Goal: Task Accomplishment & Management: Manage account settings

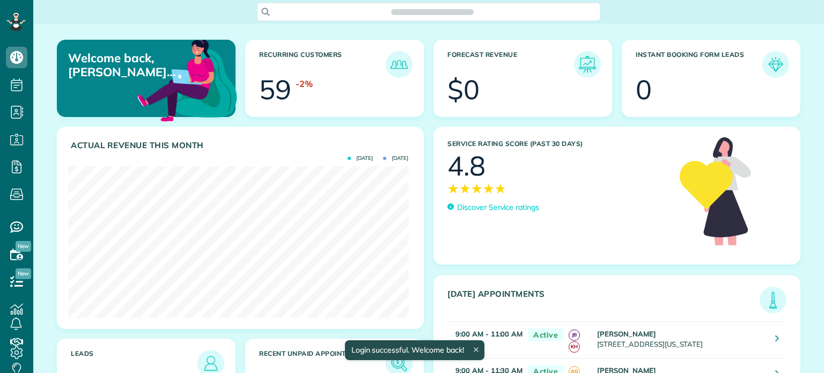
scroll to position [151, 340]
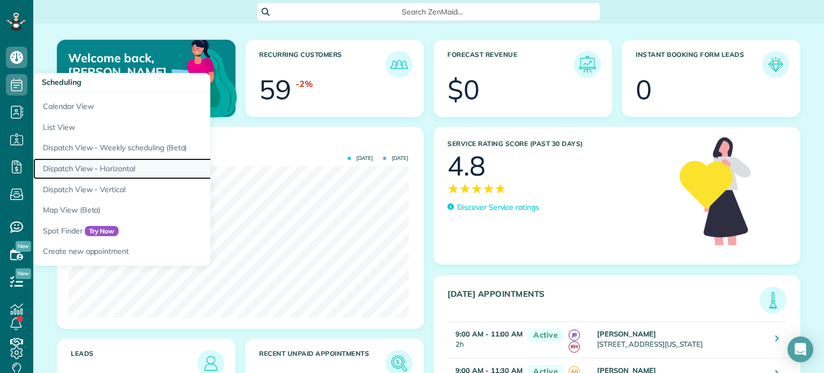
click at [77, 166] on link "Dispatch View - Horizontal" at bounding box center [167, 168] width 268 height 21
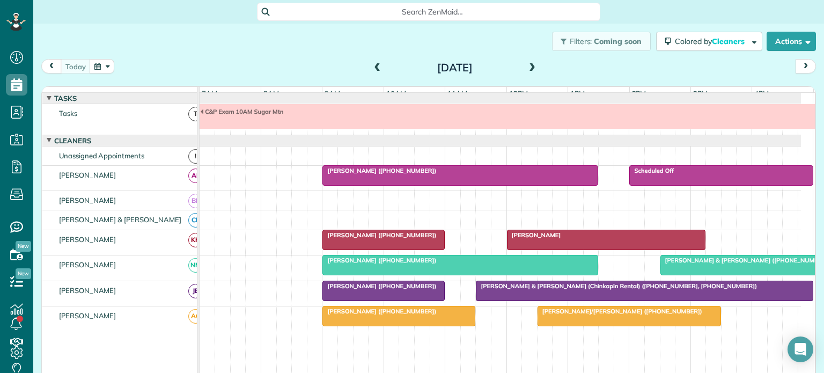
scroll to position [11, 0]
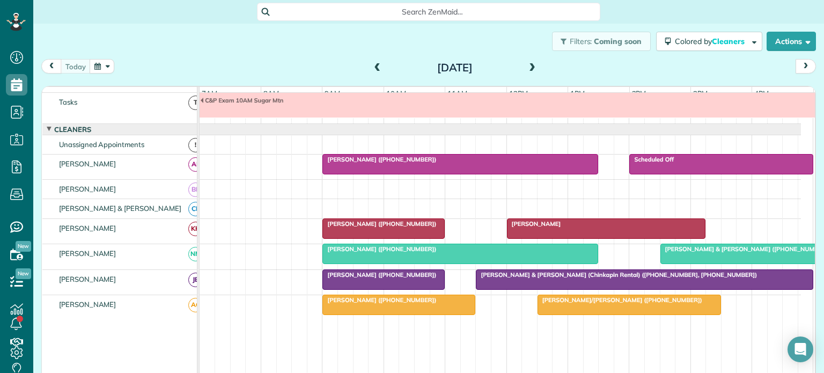
click at [435, 163] on div "[PERSON_NAME] ([PHONE_NUMBER])" at bounding box center [460, 160] width 269 height 8
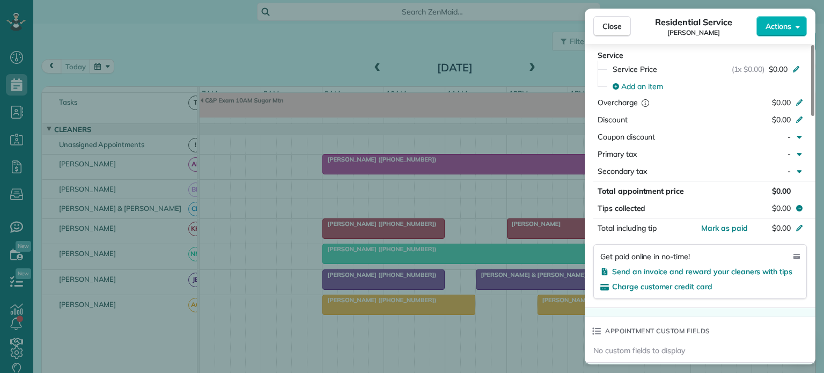
scroll to position [590, 0]
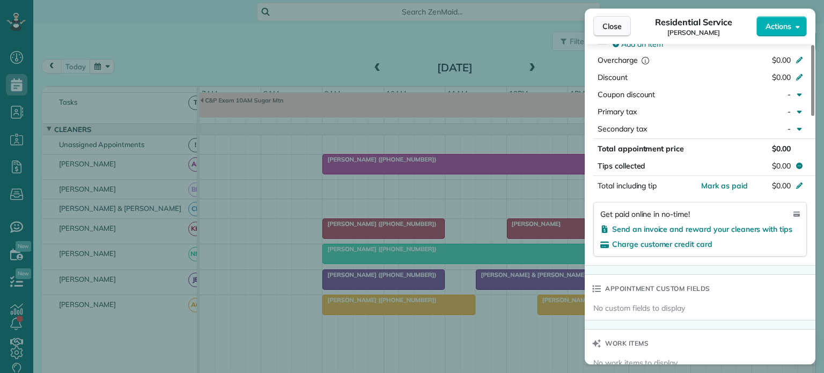
click at [609, 25] on span "Close" at bounding box center [612, 26] width 19 height 11
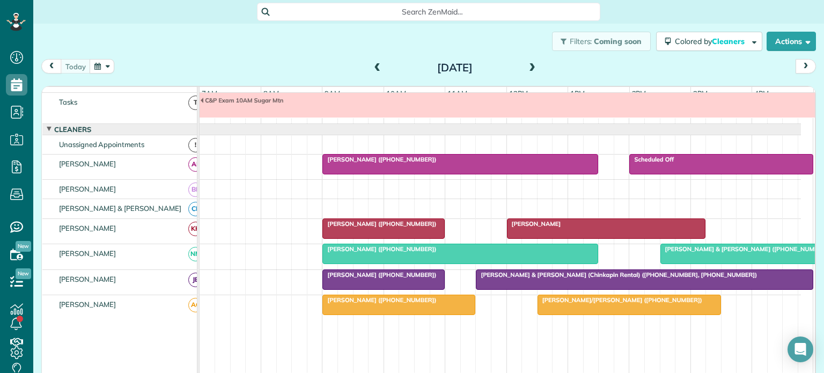
click at [516, 279] on span "[PERSON_NAME] & [PERSON_NAME] (Chinkapin Rental) ([PHONE_NUMBER], [PHONE_NUMBER…" at bounding box center [617, 275] width 282 height 8
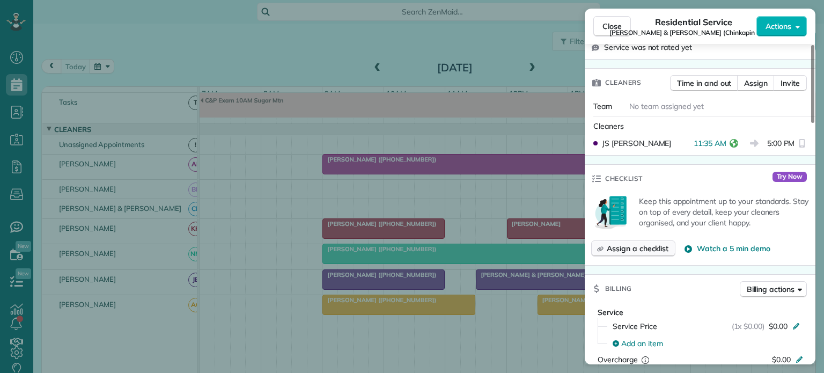
scroll to position [322, 0]
click at [613, 24] on span "Close" at bounding box center [612, 26] width 19 height 11
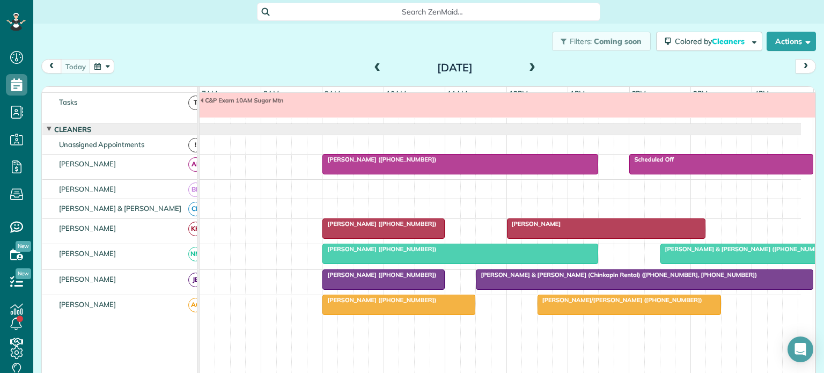
click at [539, 228] on div "[PERSON_NAME]" at bounding box center [606, 224] width 193 height 8
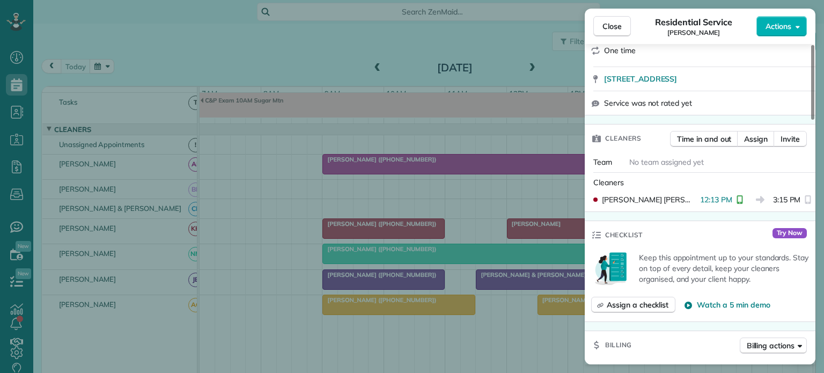
scroll to position [215, 0]
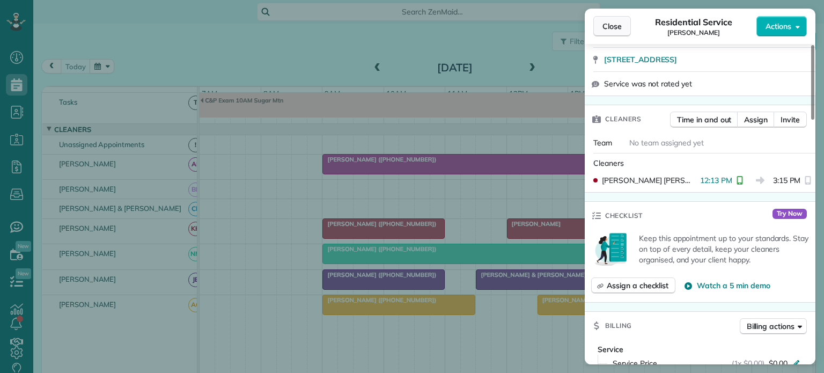
drag, startPoint x: 614, startPoint y: 27, endPoint x: 593, endPoint y: 30, distance: 21.0
click at [614, 27] on span "Close" at bounding box center [612, 26] width 19 height 11
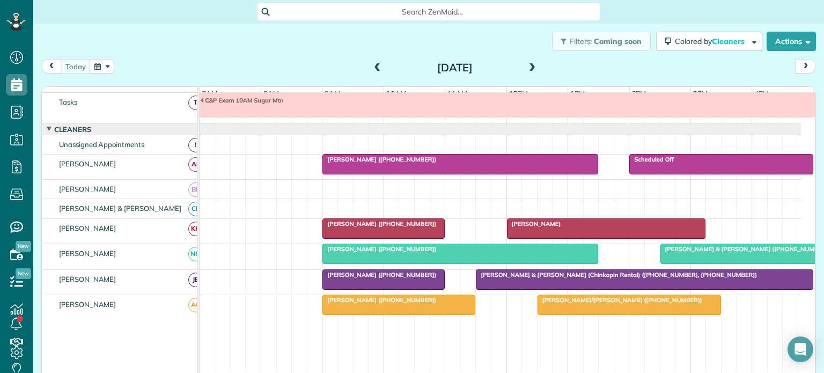
click at [364, 228] on span "[PERSON_NAME] ([PHONE_NUMBER])" at bounding box center [379, 224] width 115 height 8
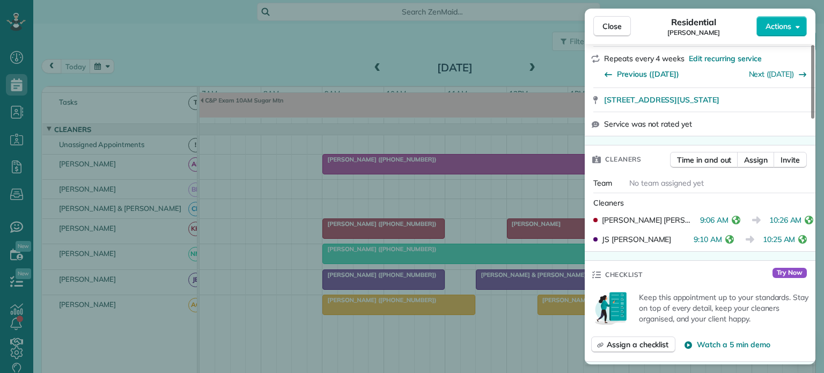
scroll to position [215, 0]
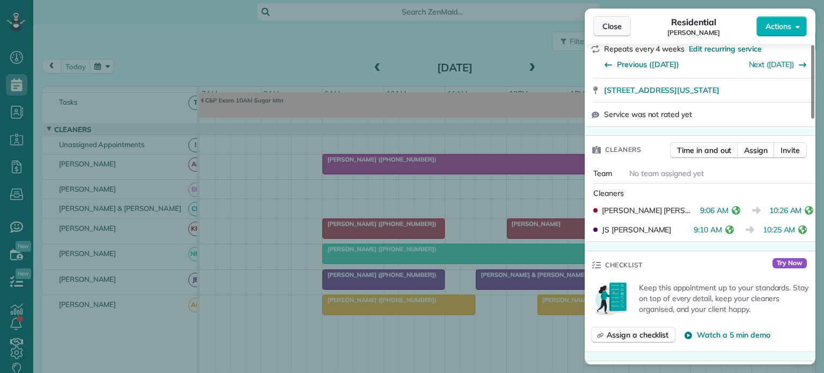
click at [603, 25] on span "Close" at bounding box center [612, 26] width 19 height 11
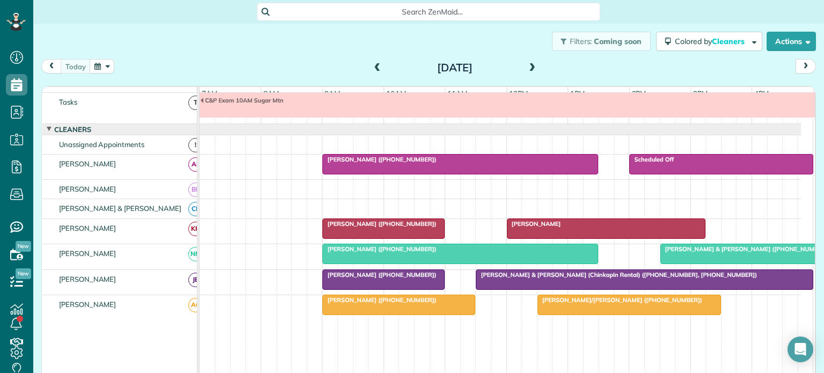
click at [558, 228] on div "[PERSON_NAME]" at bounding box center [606, 224] width 193 height 8
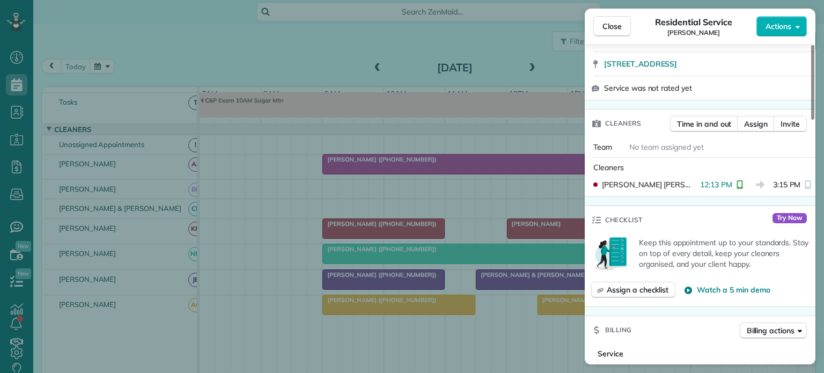
scroll to position [215, 0]
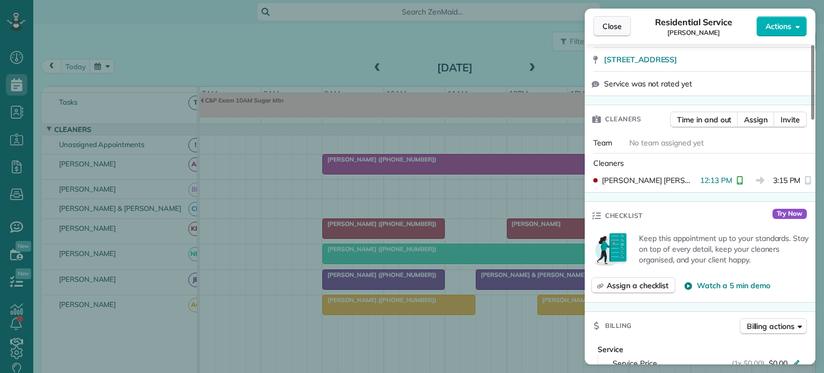
click at [610, 21] on span "Close" at bounding box center [612, 26] width 19 height 11
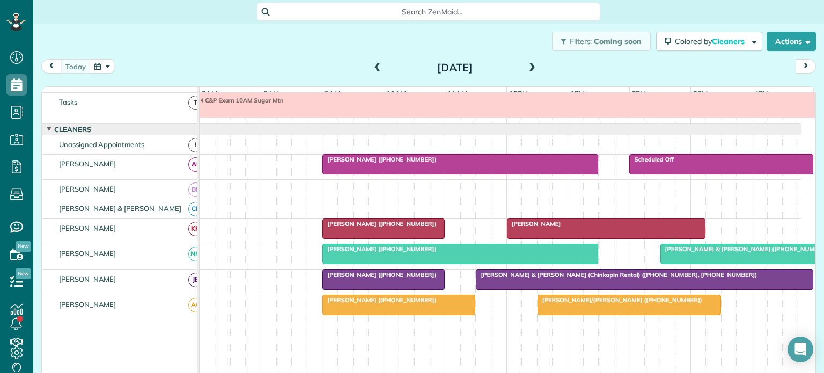
click at [696, 261] on div at bounding box center [752, 253] width 183 height 19
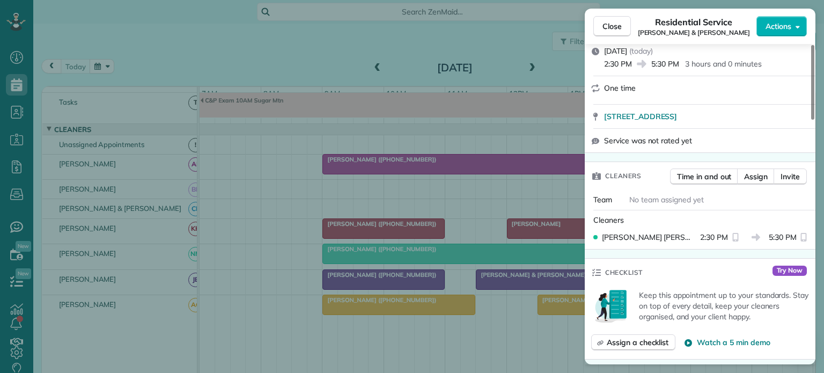
scroll to position [161, 0]
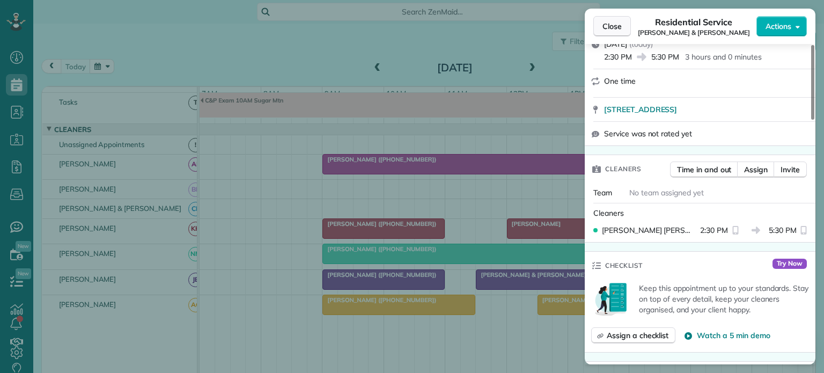
click at [611, 24] on span "Close" at bounding box center [612, 26] width 19 height 11
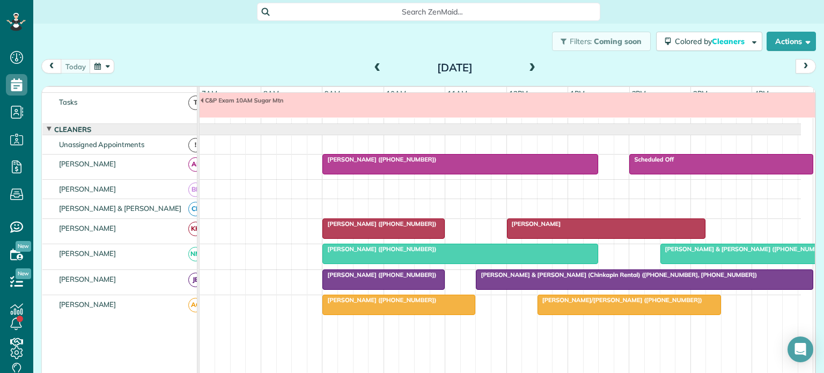
click at [397, 304] on span "[PERSON_NAME] ([PHONE_NUMBER])" at bounding box center [379, 300] width 115 height 8
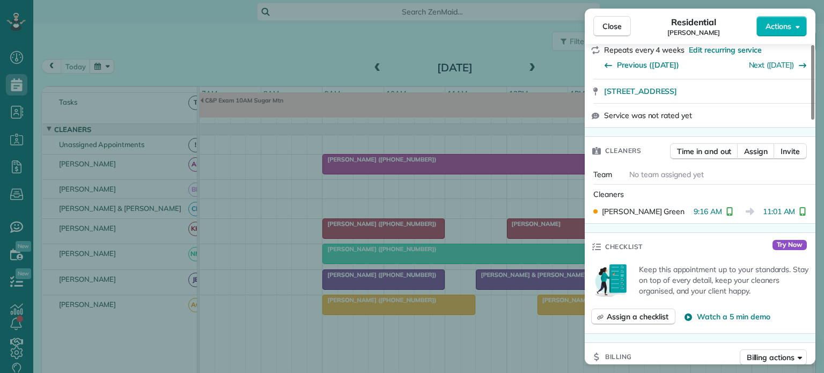
scroll to position [215, 0]
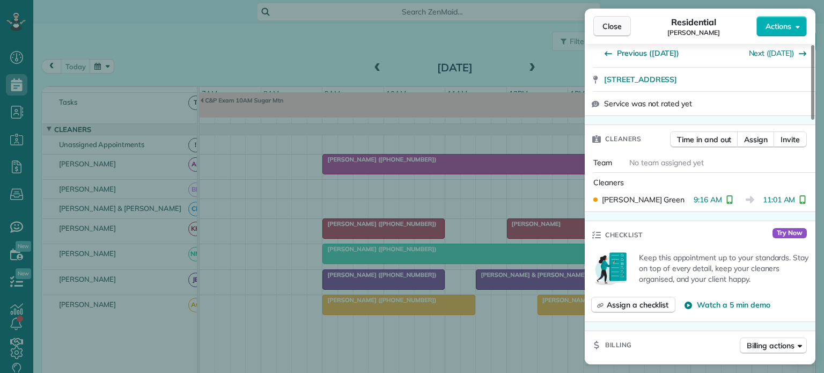
click at [608, 25] on span "Close" at bounding box center [612, 26] width 19 height 11
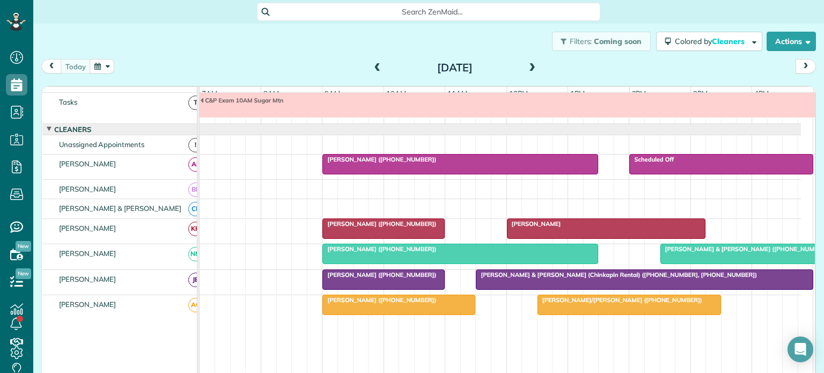
click at [578, 304] on span "[PERSON_NAME]/[PERSON_NAME] ([PHONE_NUMBER])" at bounding box center [620, 300] width 166 height 8
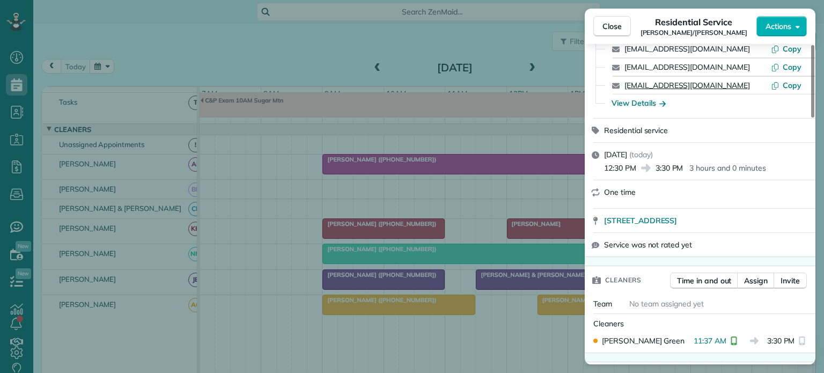
scroll to position [107, 0]
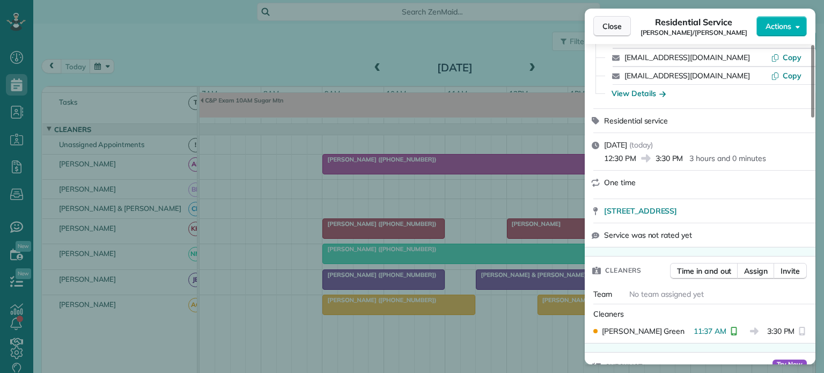
click at [611, 25] on span "Close" at bounding box center [612, 26] width 19 height 11
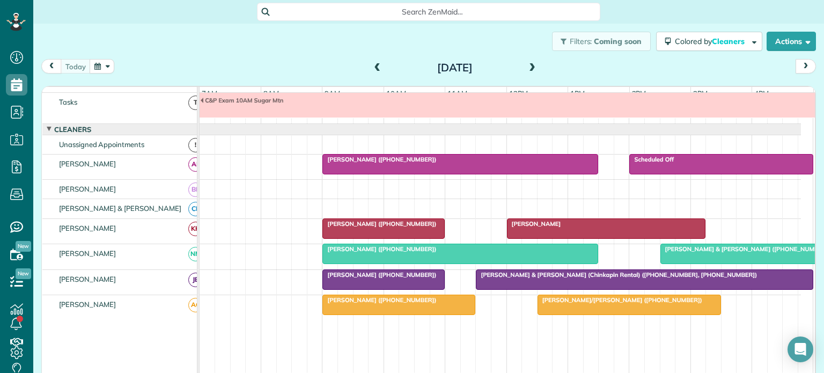
click at [527, 68] on span at bounding box center [533, 68] width 12 height 10
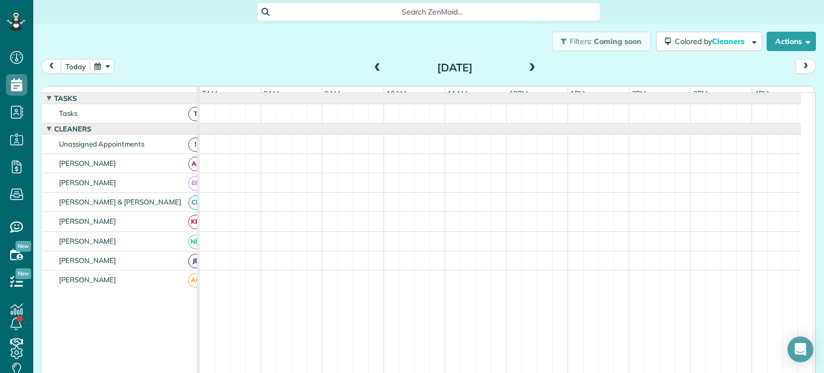
scroll to position [11, 0]
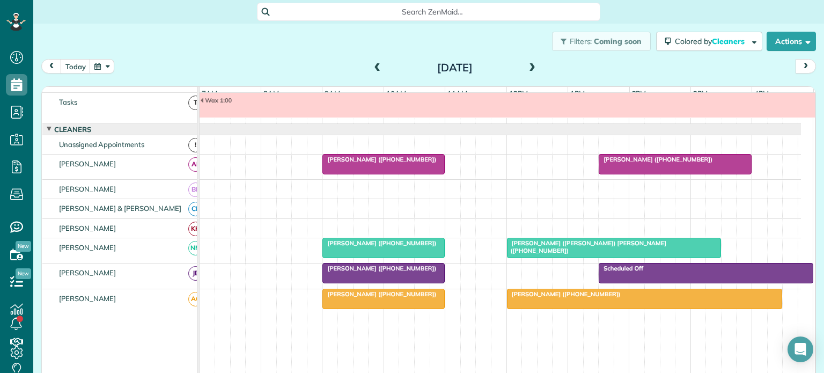
click at [655, 163] on span "[PERSON_NAME] ([PHONE_NUMBER])" at bounding box center [655, 160] width 115 height 8
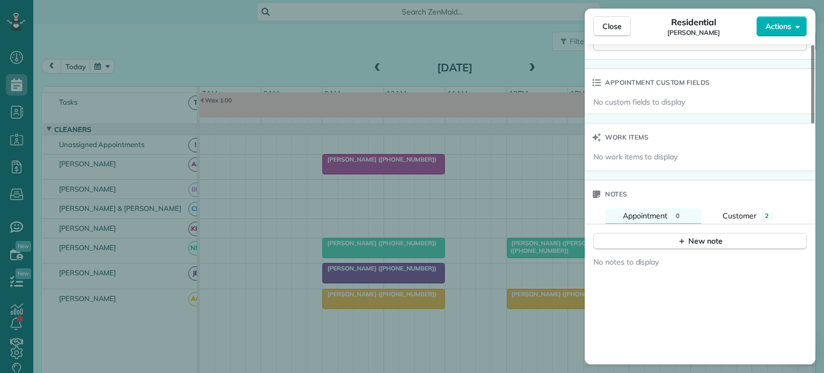
scroll to position [859, 0]
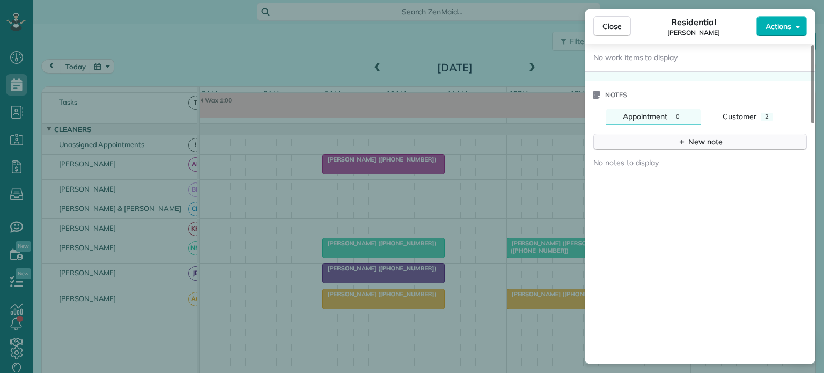
click at [685, 137] on icon "button" at bounding box center [682, 141] width 9 height 9
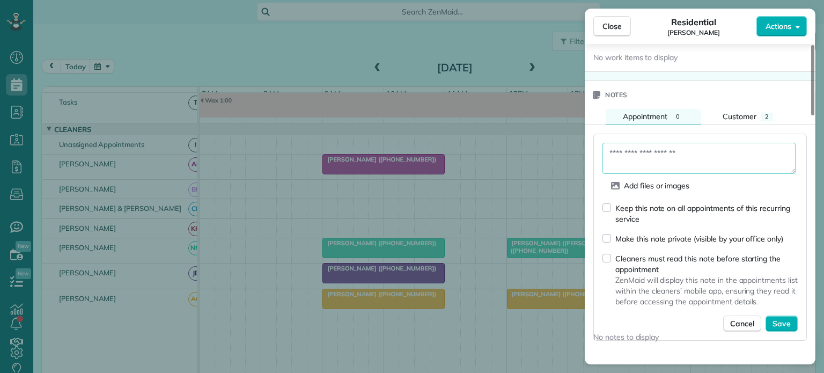
click at [649, 147] on textarea at bounding box center [699, 158] width 193 height 31
type textarea "**********"
click at [779, 318] on span "Save" at bounding box center [782, 323] width 18 height 11
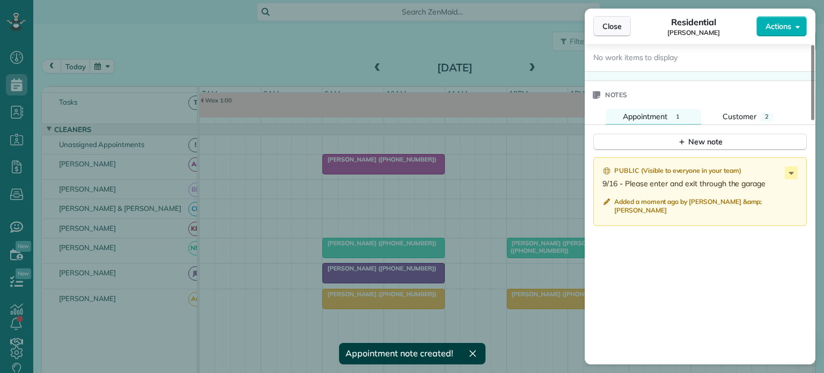
click at [615, 25] on span "Close" at bounding box center [612, 26] width 19 height 11
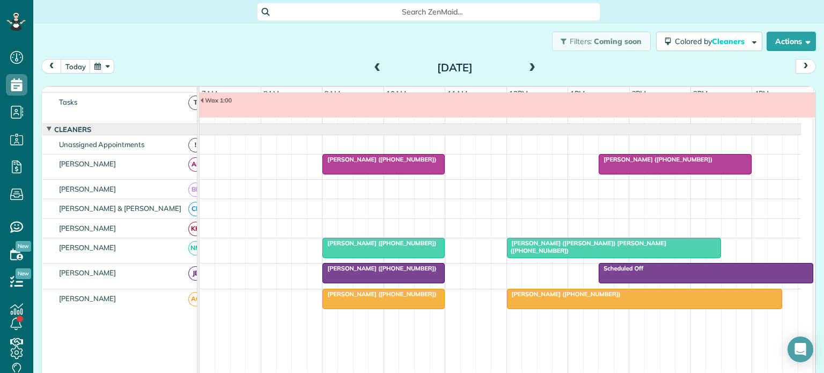
click at [103, 63] on button "button" at bounding box center [102, 66] width 25 height 14
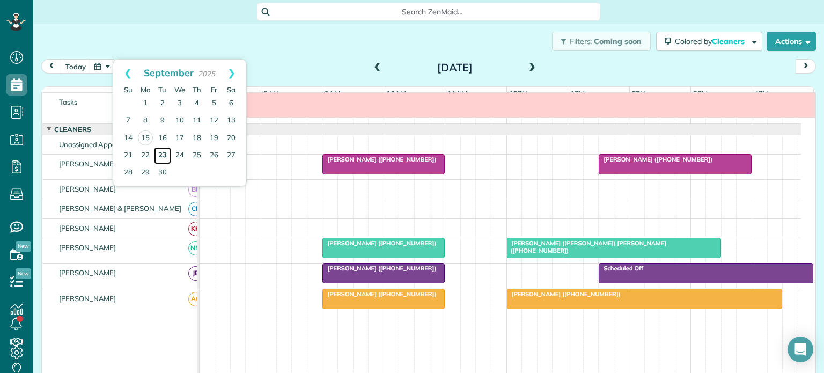
click at [161, 150] on link "23" at bounding box center [162, 155] width 17 height 17
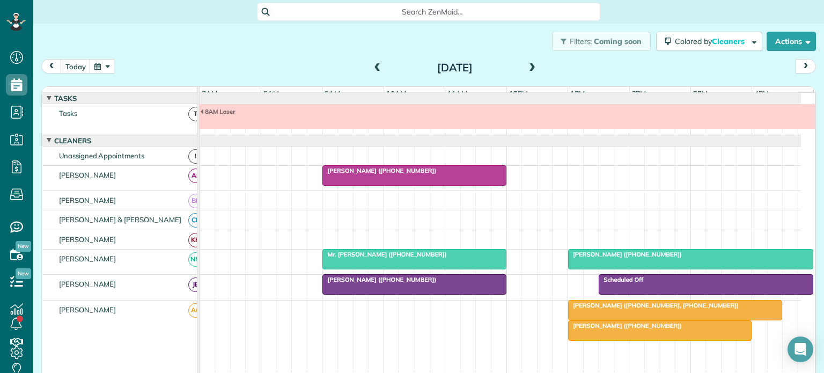
scroll to position [11, 0]
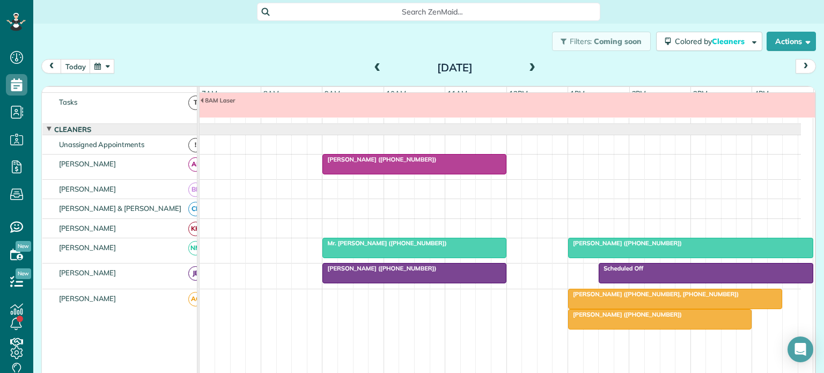
click at [110, 66] on button "button" at bounding box center [102, 66] width 25 height 14
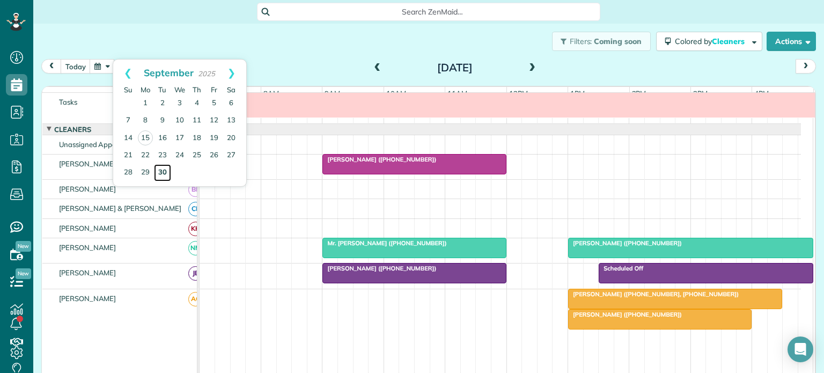
click at [163, 170] on link "30" at bounding box center [162, 172] width 17 height 17
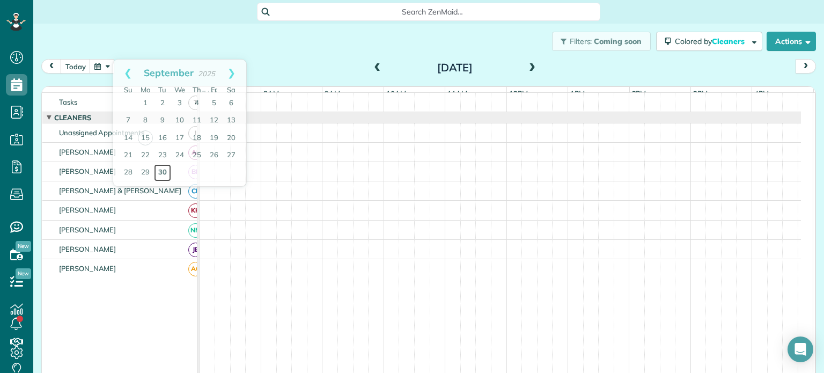
scroll to position [0, 0]
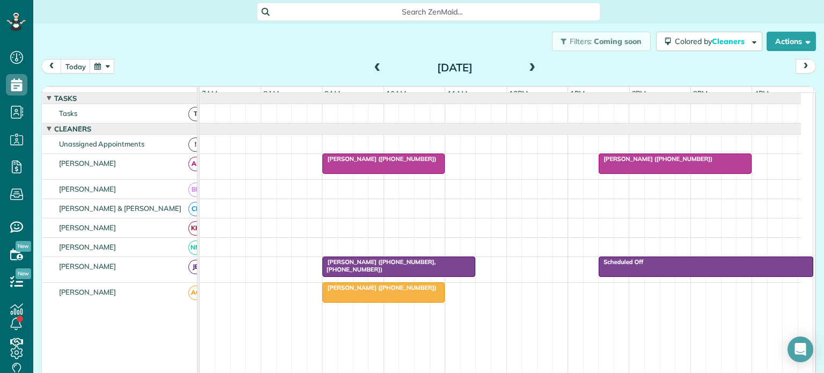
click at [104, 66] on button "button" at bounding box center [102, 66] width 25 height 14
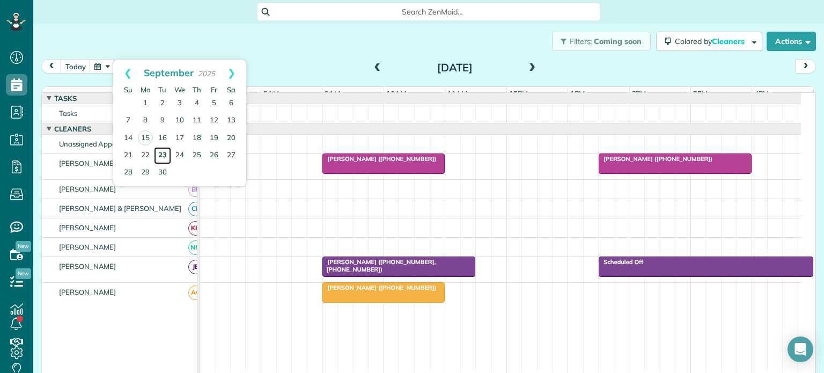
click at [163, 150] on link "23" at bounding box center [162, 155] width 17 height 17
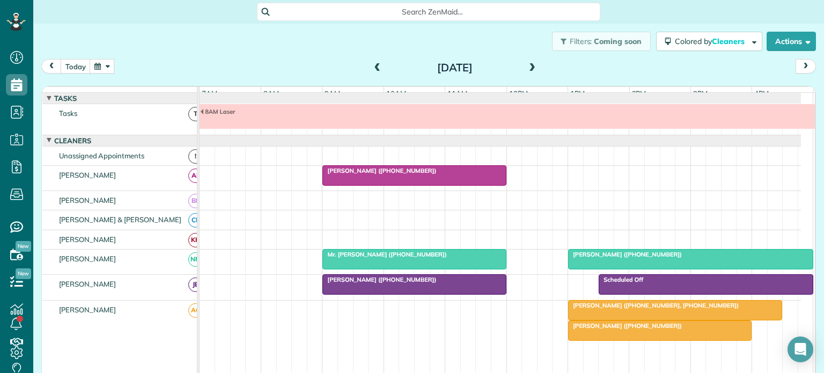
scroll to position [11, 0]
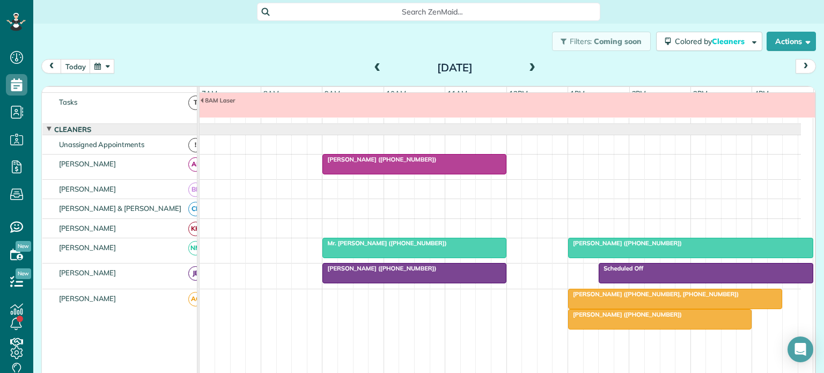
click at [608, 318] on span "[PERSON_NAME] ([PHONE_NUMBER])" at bounding box center [625, 315] width 115 height 8
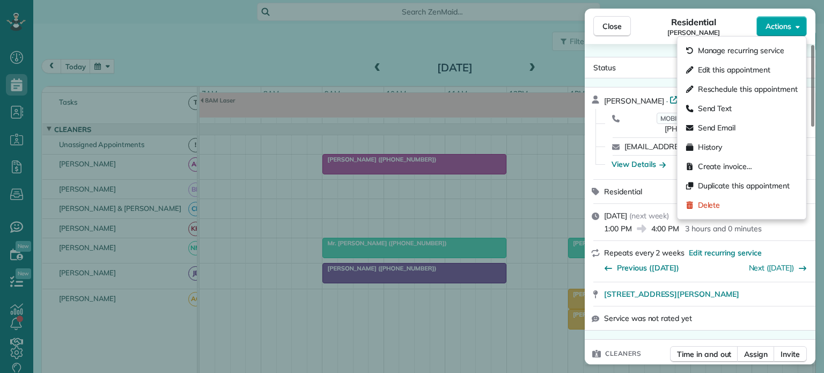
click at [777, 24] on span "Actions" at bounding box center [779, 26] width 26 height 11
click at [712, 68] on span "Edit this appointment" at bounding box center [734, 69] width 72 height 11
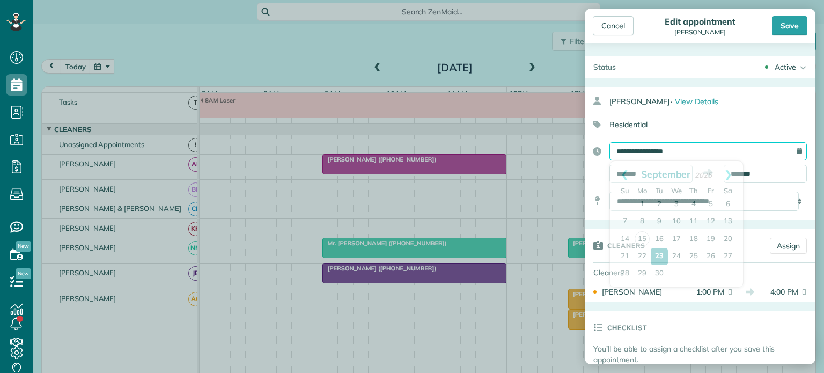
click at [655, 152] on input "**********" at bounding box center [709, 151] width 198 height 18
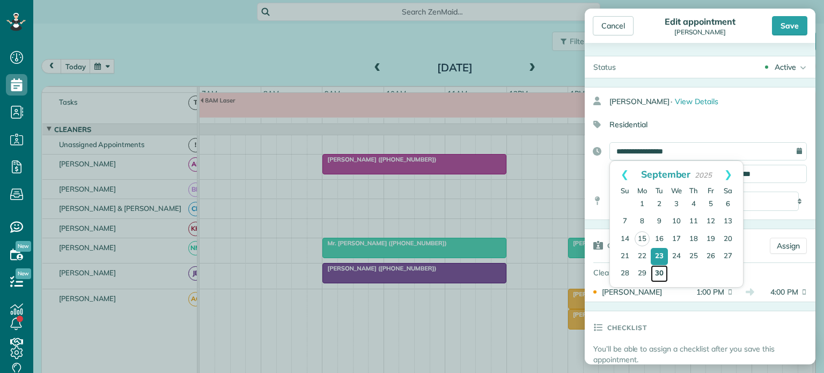
click at [658, 270] on link "30" at bounding box center [659, 273] width 17 height 17
type input "**********"
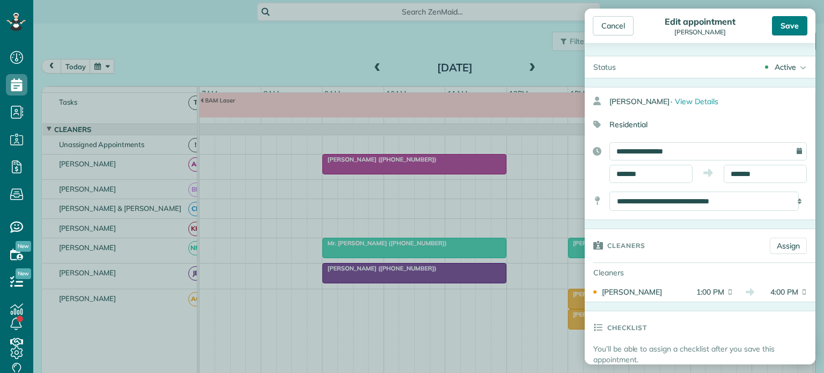
click at [796, 25] on div "Save" at bounding box center [789, 25] width 35 height 19
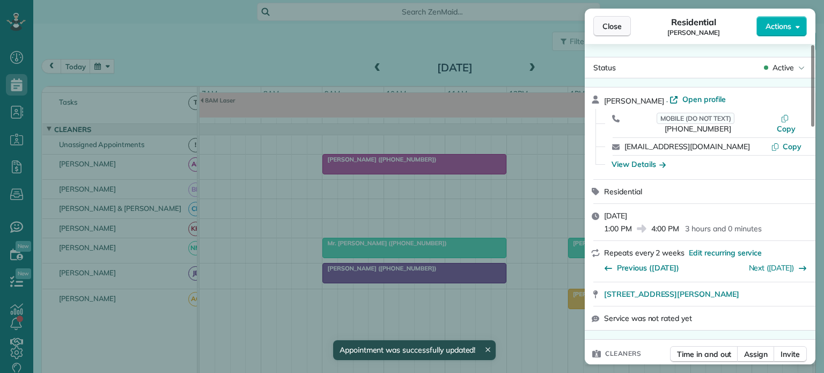
click at [612, 25] on span "Close" at bounding box center [612, 26] width 19 height 11
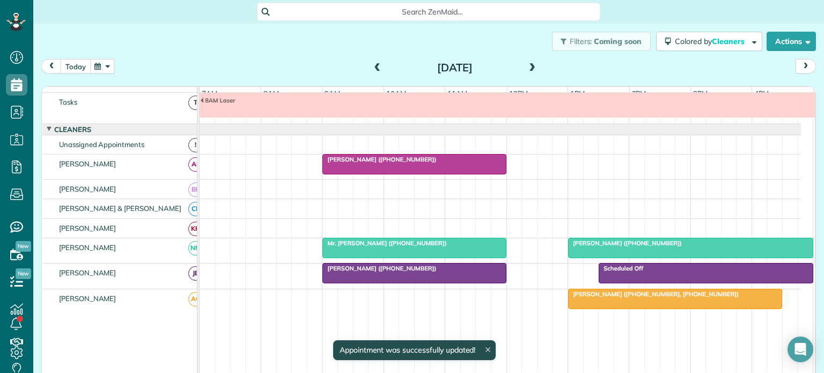
click at [76, 65] on button "today" at bounding box center [76, 66] width 30 height 14
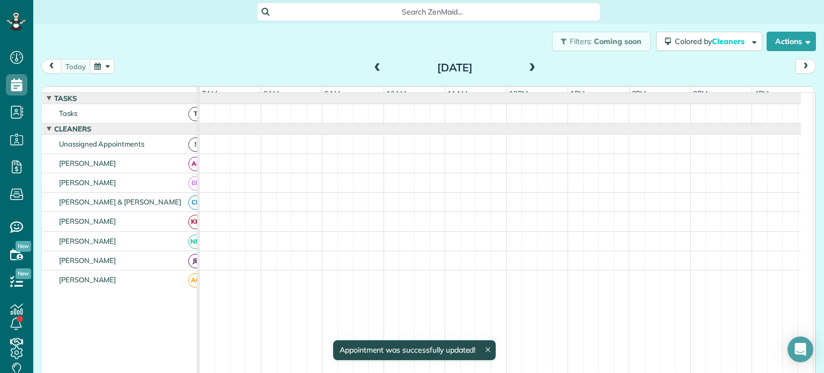
scroll to position [11, 0]
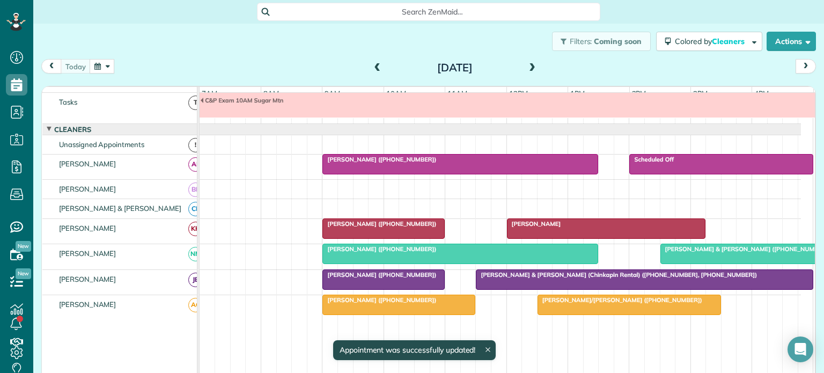
click at [527, 63] on span at bounding box center [533, 68] width 12 height 10
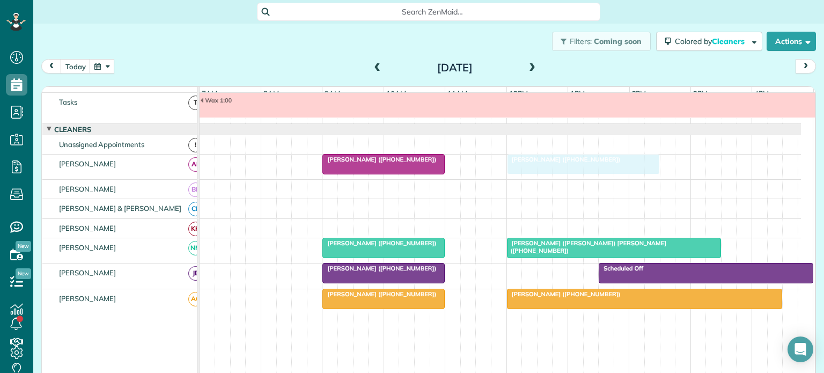
drag, startPoint x: 637, startPoint y: 166, endPoint x: 542, endPoint y: 167, distance: 94.5
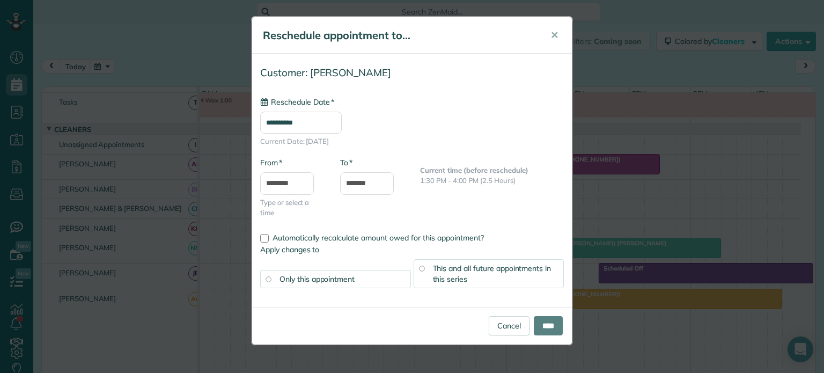
type input "**********"
click at [541, 324] on input "****" at bounding box center [548, 325] width 29 height 19
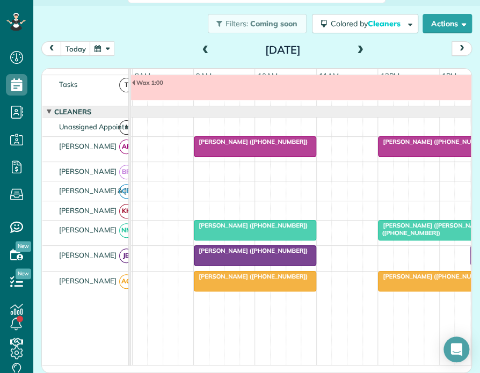
scroll to position [0, 0]
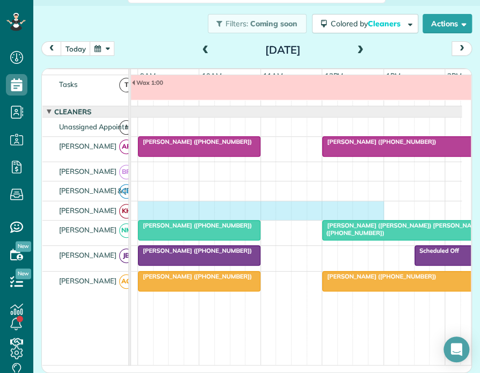
drag, startPoint x: 144, startPoint y: 212, endPoint x: 366, endPoint y: 223, distance: 222.5
click at [372, 220] on div at bounding box center [238, 210] width 447 height 19
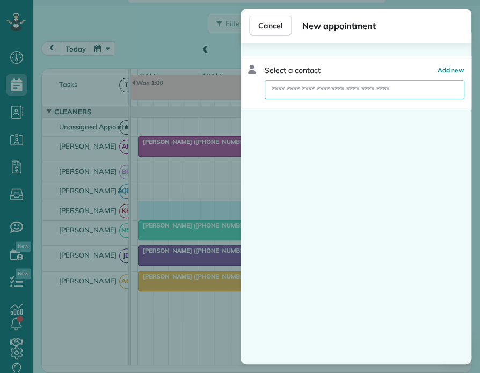
click at [312, 88] on input "text" at bounding box center [365, 89] width 200 height 19
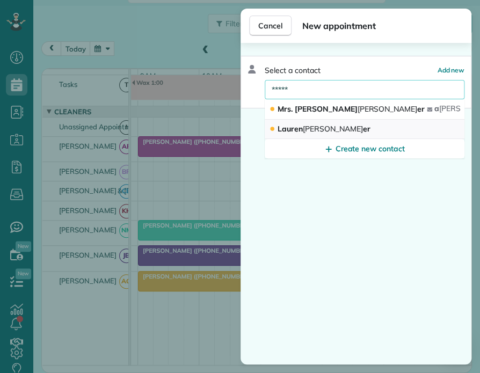
type input "*****"
click at [303, 126] on span "[PERSON_NAME]" at bounding box center [333, 129] width 60 height 10
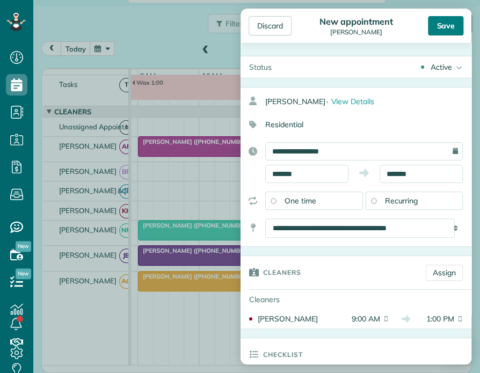
click at [440, 25] on div "Save" at bounding box center [445, 25] width 35 height 19
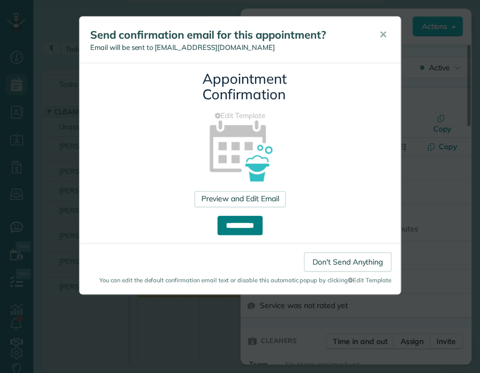
click at [244, 228] on input "**********" at bounding box center [239, 225] width 45 height 19
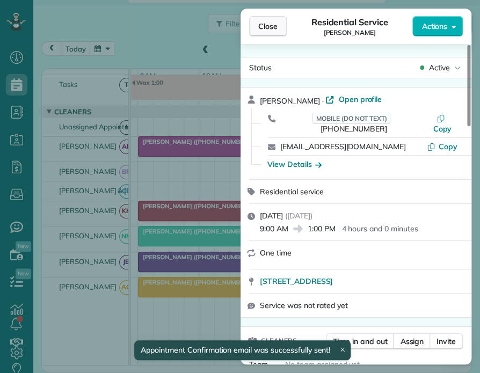
click at [258, 23] on span "Close" at bounding box center [267, 26] width 19 height 11
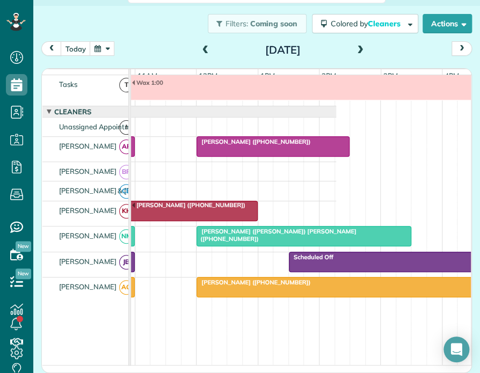
scroll to position [0, 264]
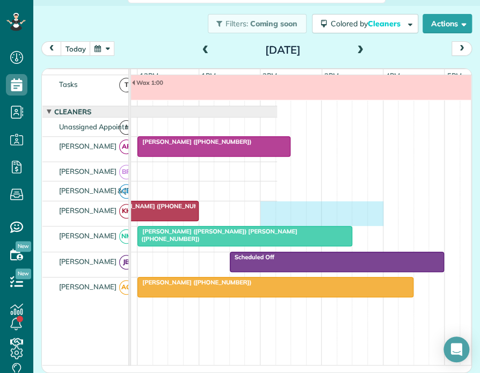
drag, startPoint x: 265, startPoint y: 212, endPoint x: 366, endPoint y: 219, distance: 100.6
click at [277, 219] on div "[PERSON_NAME] ([PHONE_NUMBER])" at bounding box center [53, 213] width 447 height 25
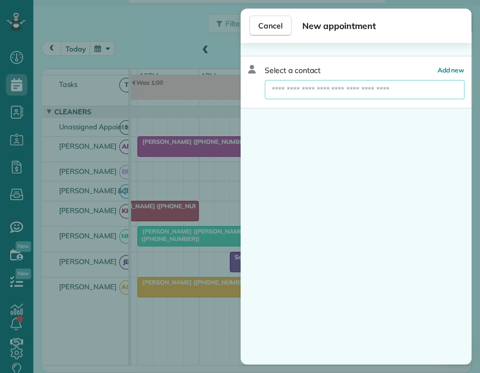
click at [307, 91] on input "text" at bounding box center [365, 89] width 200 height 19
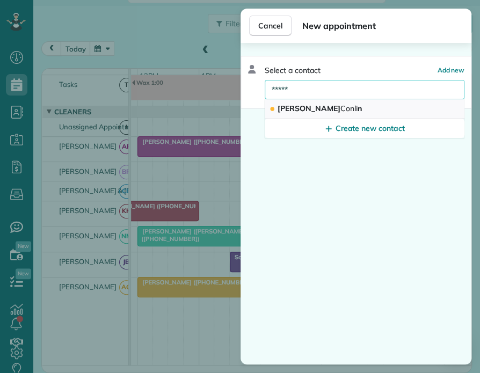
type input "*****"
click at [297, 108] on span "[PERSON_NAME] n" at bounding box center [320, 109] width 84 height 10
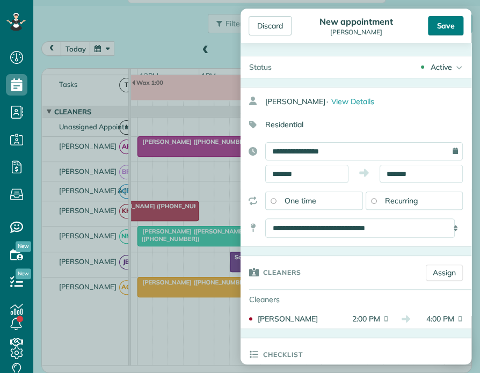
click at [443, 26] on div "Save" at bounding box center [445, 25] width 35 height 19
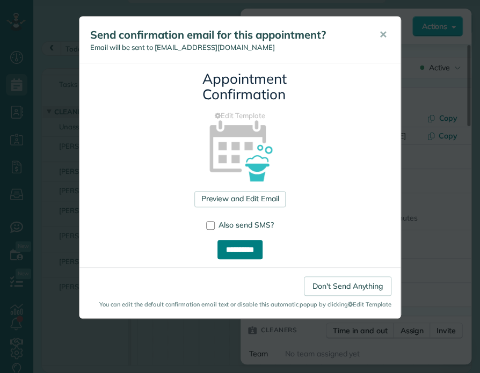
click at [240, 249] on input "**********" at bounding box center [239, 249] width 45 height 19
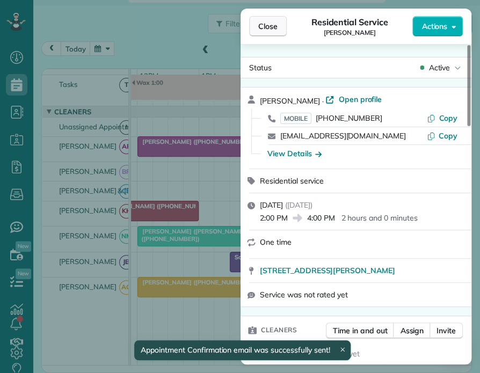
click at [262, 24] on span "Close" at bounding box center [267, 26] width 19 height 11
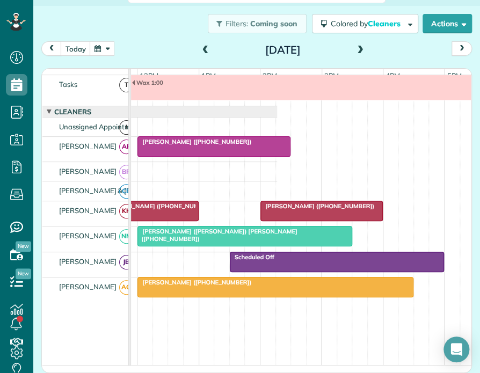
click at [358, 49] on span at bounding box center [360, 51] width 12 height 10
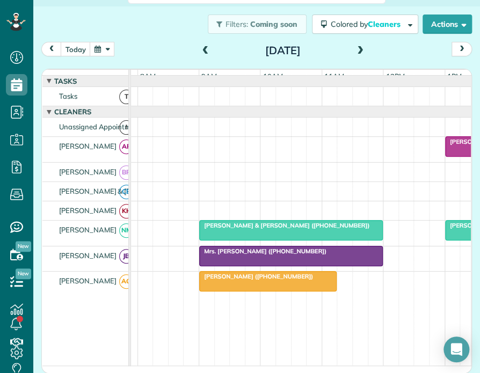
scroll to position [0, 69]
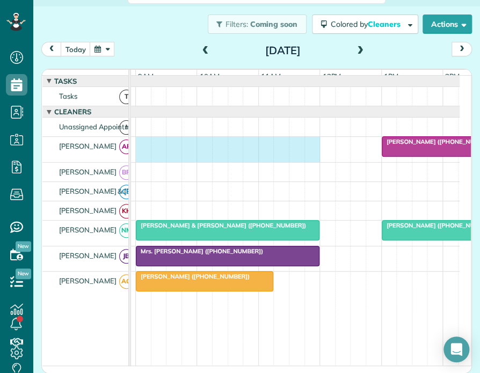
drag, startPoint x: 140, startPoint y: 154, endPoint x: 303, endPoint y: 167, distance: 163.7
click at [303, 162] on div "[PERSON_NAME] ([PHONE_NUMBER])" at bounding box center [236, 149] width 447 height 25
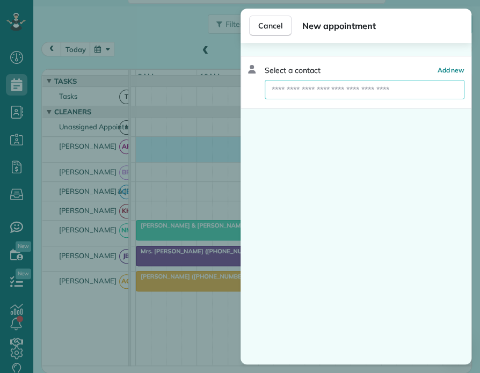
click at [287, 91] on input "text" at bounding box center [365, 89] width 200 height 19
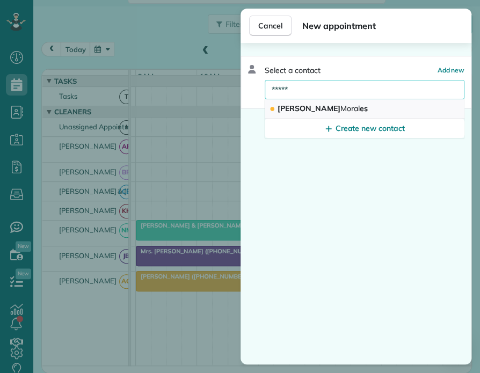
type input "*****"
click at [290, 105] on span "[PERSON_NAME] es" at bounding box center [323, 109] width 90 height 10
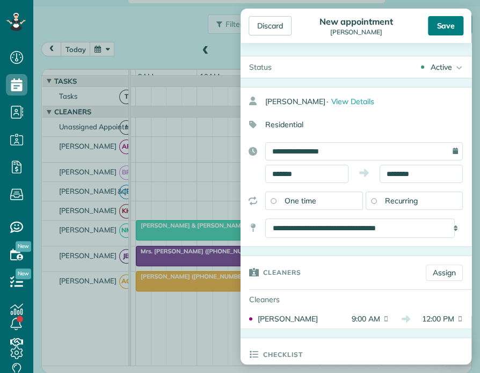
click at [445, 30] on div "Save" at bounding box center [445, 25] width 35 height 19
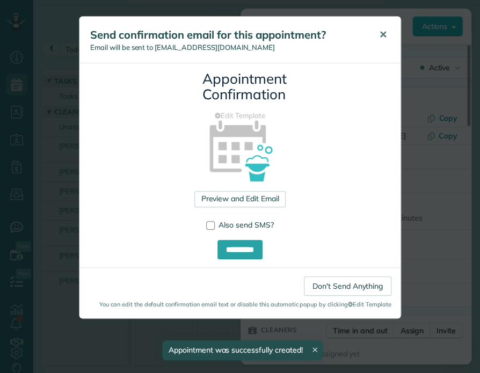
click at [383, 35] on span "✕" at bounding box center [383, 34] width 8 height 12
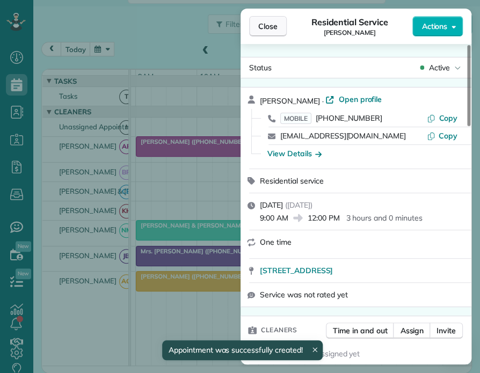
click at [264, 24] on span "Close" at bounding box center [267, 26] width 19 height 11
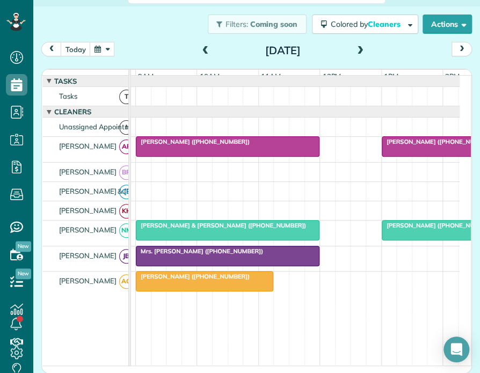
click at [355, 49] on span at bounding box center [360, 51] width 12 height 10
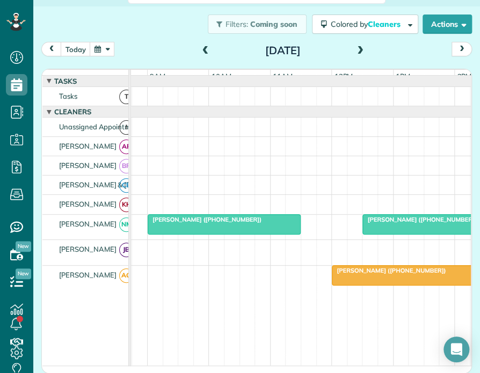
scroll to position [0, 86]
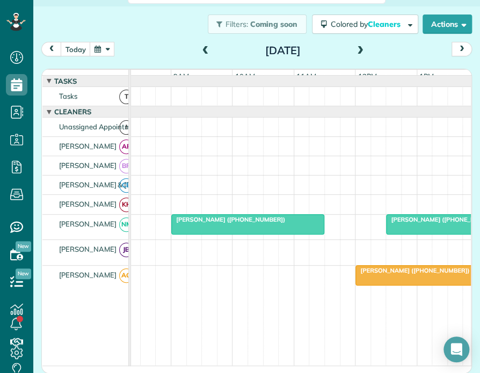
click at [200, 46] on span at bounding box center [206, 51] width 12 height 10
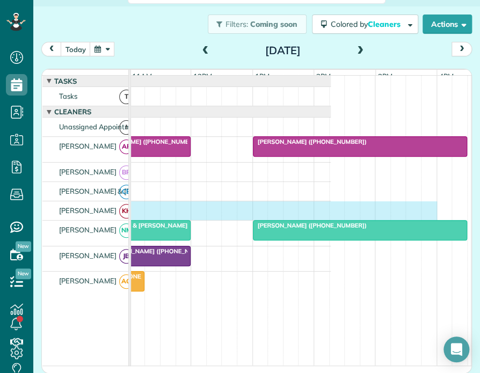
drag, startPoint x: 139, startPoint y: 210, endPoint x: 429, endPoint y: 212, distance: 290.4
click at [331, 212] on div at bounding box center [107, 210] width 447 height 19
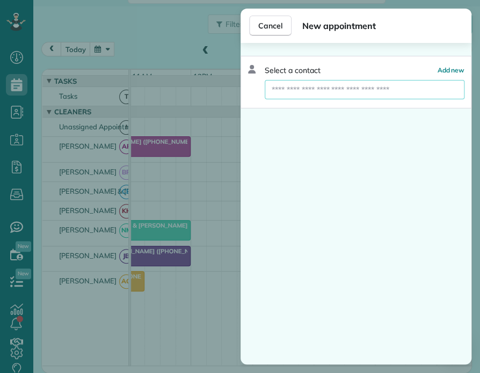
click at [307, 90] on input "text" at bounding box center [365, 89] width 200 height 19
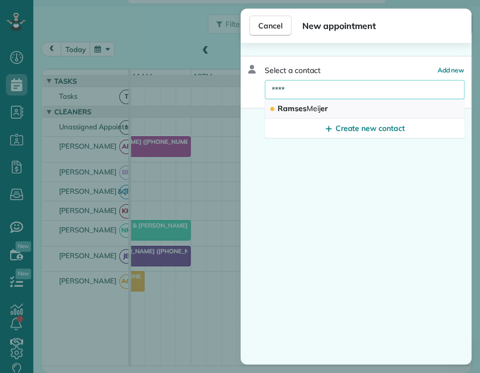
type input "****"
click at [293, 108] on span "[PERSON_NAME] er" at bounding box center [303, 109] width 50 height 10
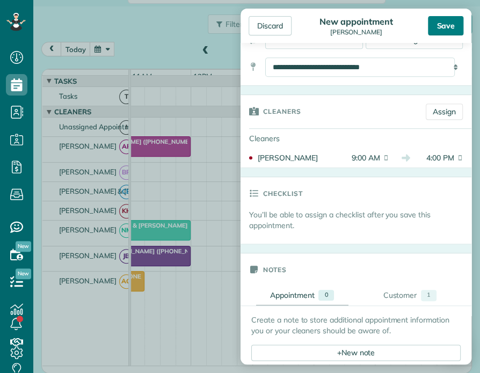
click at [440, 21] on div "Save" at bounding box center [445, 25] width 35 height 19
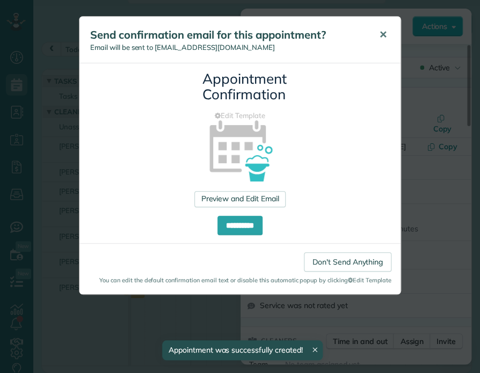
click at [384, 33] on span "✕" at bounding box center [383, 34] width 8 height 12
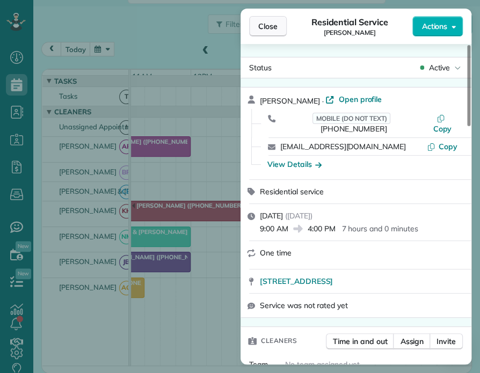
click at [275, 27] on span "Close" at bounding box center [267, 26] width 19 height 11
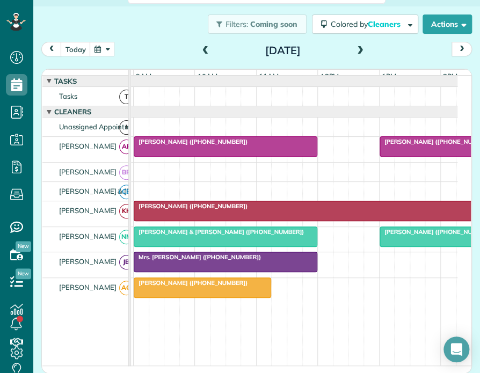
click at [279, 210] on div "[PERSON_NAME] ([PHONE_NUMBER])" at bounding box center [348, 206] width 423 height 8
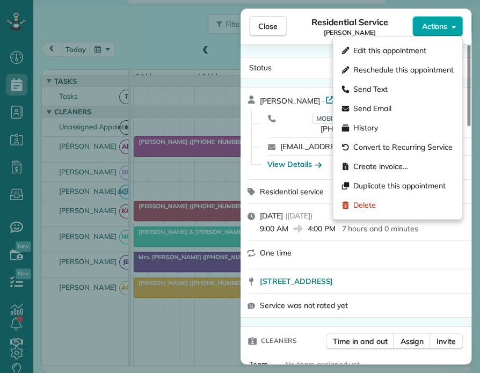
click at [437, 30] on span "Actions" at bounding box center [434, 26] width 26 height 11
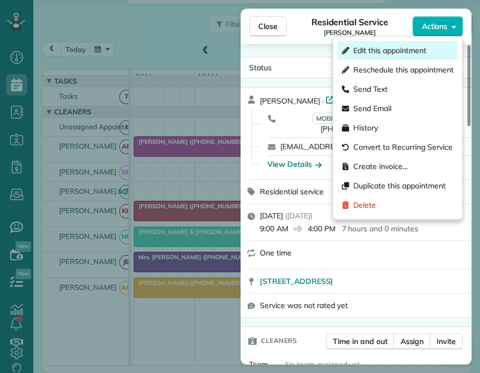
click at [367, 49] on span "Edit this appointment" at bounding box center [389, 50] width 72 height 11
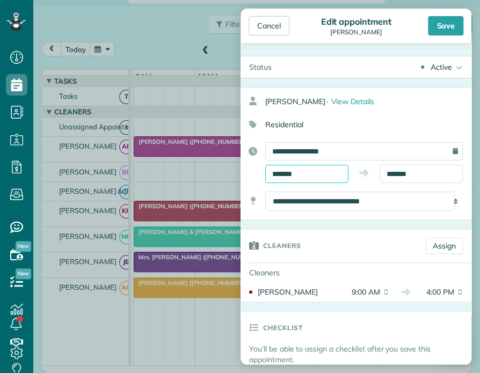
click at [279, 173] on input "*******" at bounding box center [306, 174] width 83 height 18
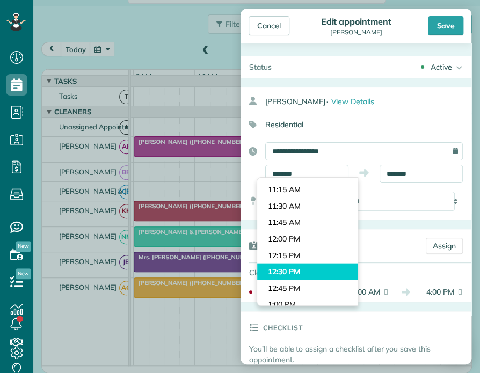
type input "********"
click at [287, 267] on body "Dashboard Scheduling Calendar View List View Dispatch View - Weekly scheduling …" at bounding box center [240, 186] width 480 height 373
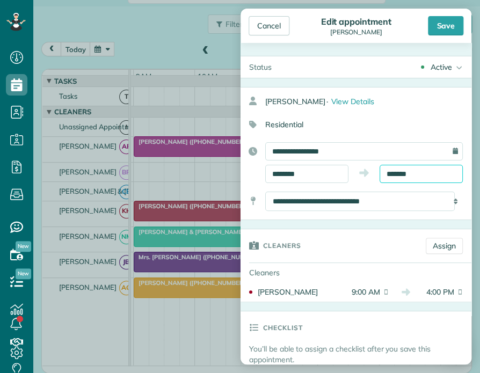
click at [391, 173] on input "*******" at bounding box center [420, 174] width 83 height 18
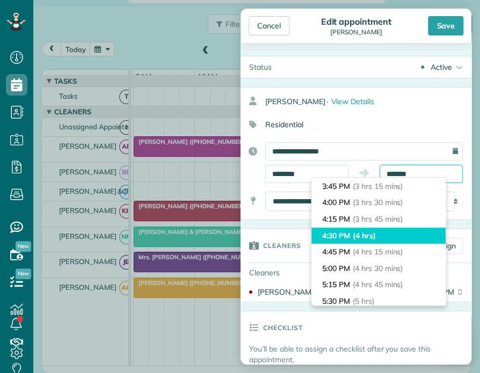
scroll to position [159, 0]
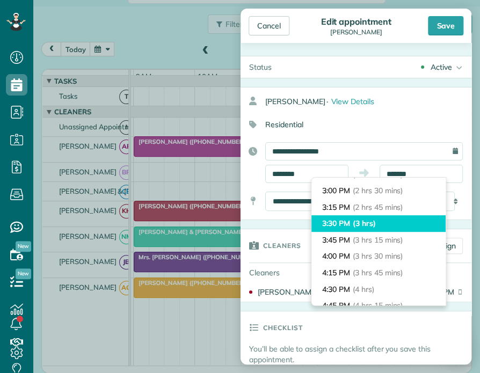
type input "*******"
click at [347, 223] on li "3:30 PM (3 hrs)" at bounding box center [378, 223] width 134 height 17
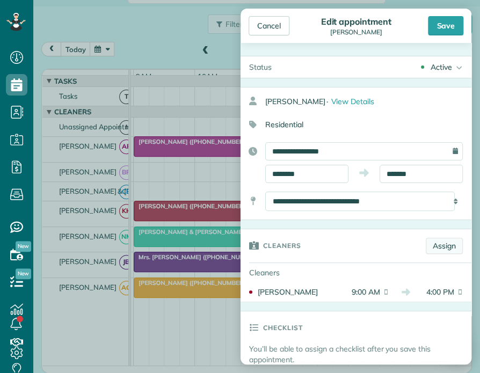
click at [433, 247] on link "Assign" at bounding box center [444, 246] width 37 height 16
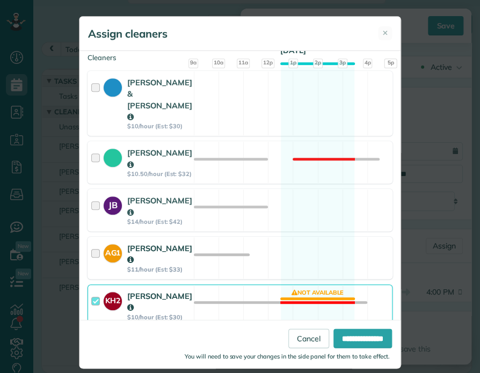
scroll to position [206, 0]
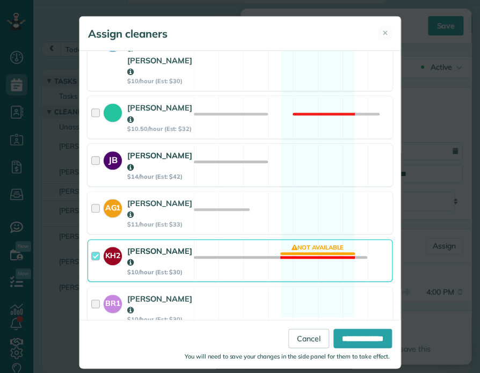
click at [92, 150] on div at bounding box center [97, 165] width 12 height 31
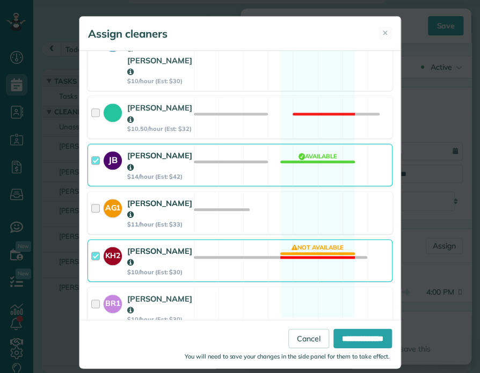
click at [91, 198] on div at bounding box center [97, 213] width 12 height 31
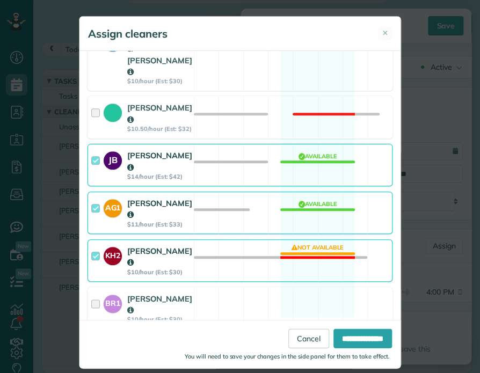
click at [91, 245] on div at bounding box center [97, 260] width 12 height 31
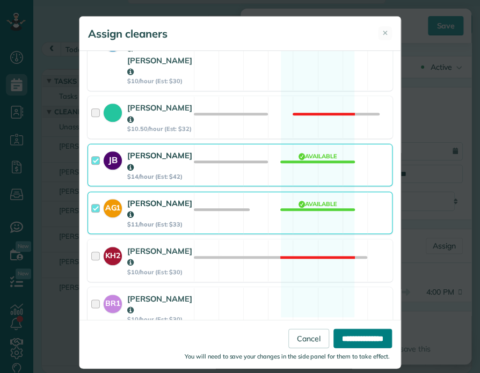
click at [353, 335] on input "**********" at bounding box center [362, 338] width 59 height 19
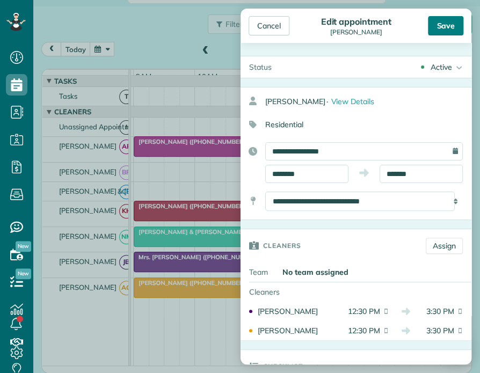
click at [441, 25] on div "Save" at bounding box center [445, 25] width 35 height 19
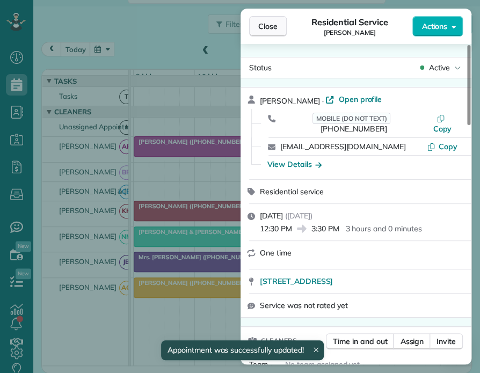
click at [268, 26] on span "Close" at bounding box center [267, 26] width 19 height 11
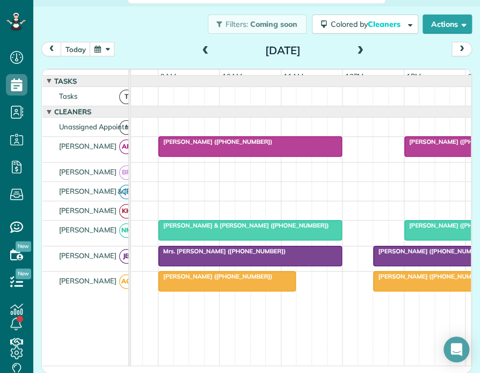
scroll to position [0, 111]
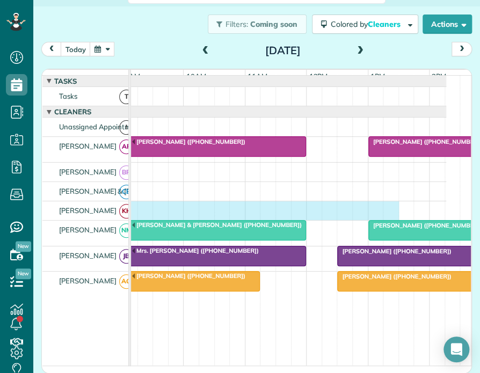
drag, startPoint x: 216, startPoint y: 211, endPoint x: 408, endPoint y: 211, distance: 192.2
click at [388, 208] on div at bounding box center [222, 210] width 447 height 19
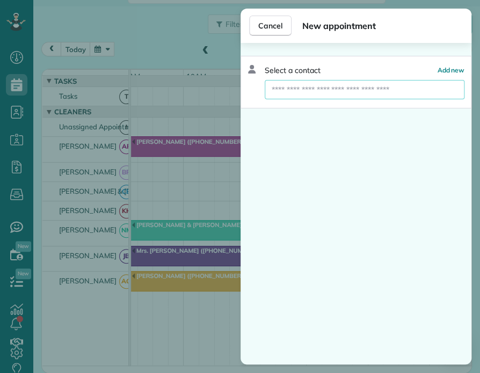
click at [311, 90] on input "text" at bounding box center [365, 89] width 200 height 19
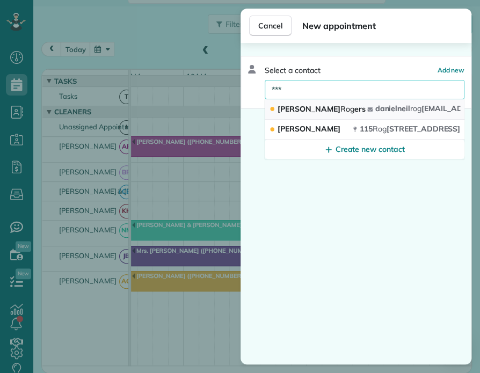
type input "***"
click at [300, 107] on span "[PERSON_NAME] ers" at bounding box center [321, 109] width 87 height 10
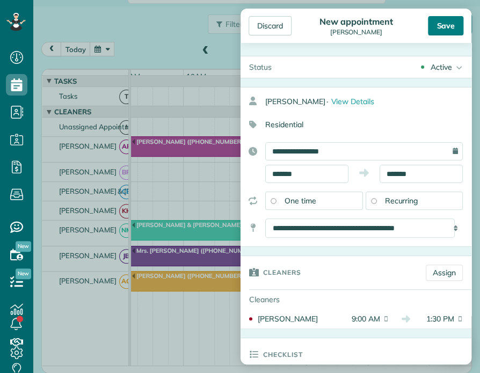
click at [447, 22] on div "Save" at bounding box center [445, 25] width 35 height 19
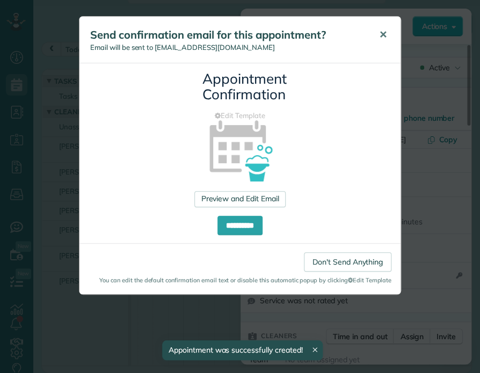
click at [383, 34] on span "✕" at bounding box center [383, 34] width 8 height 12
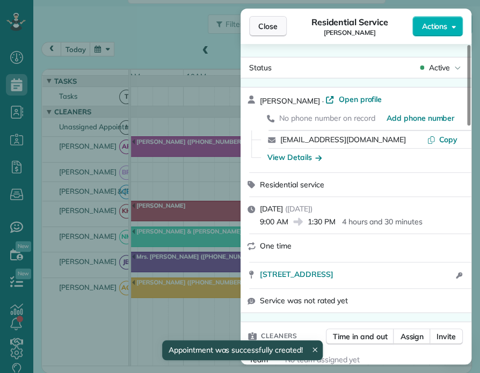
click at [261, 27] on span "Close" at bounding box center [267, 26] width 19 height 11
